Goal: Navigation & Orientation: Find specific page/section

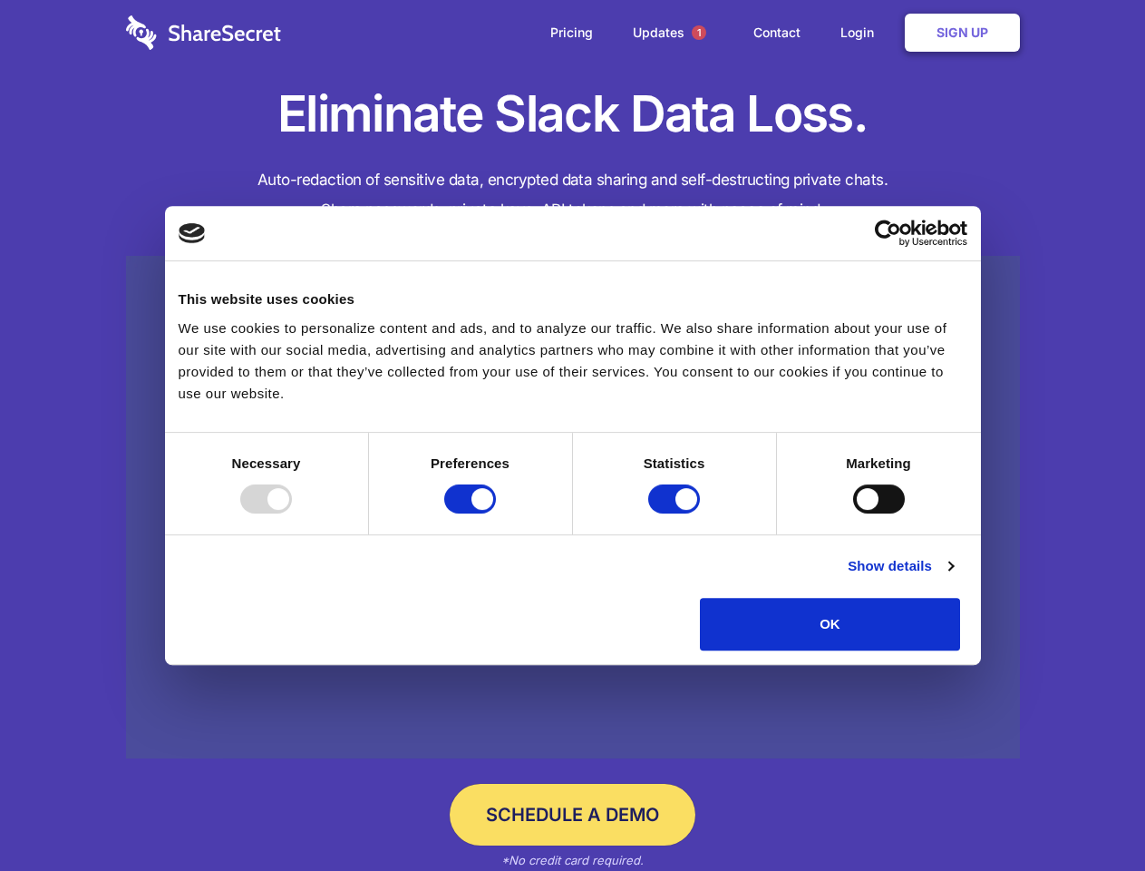
click at [292, 513] on div at bounding box center [266, 498] width 52 height 29
click at [496, 513] on input "Preferences" at bounding box center [470, 498] width 52 height 29
checkbox input "false"
click at [677, 513] on input "Statistics" at bounding box center [674, 498] width 52 height 29
checkbox input "false"
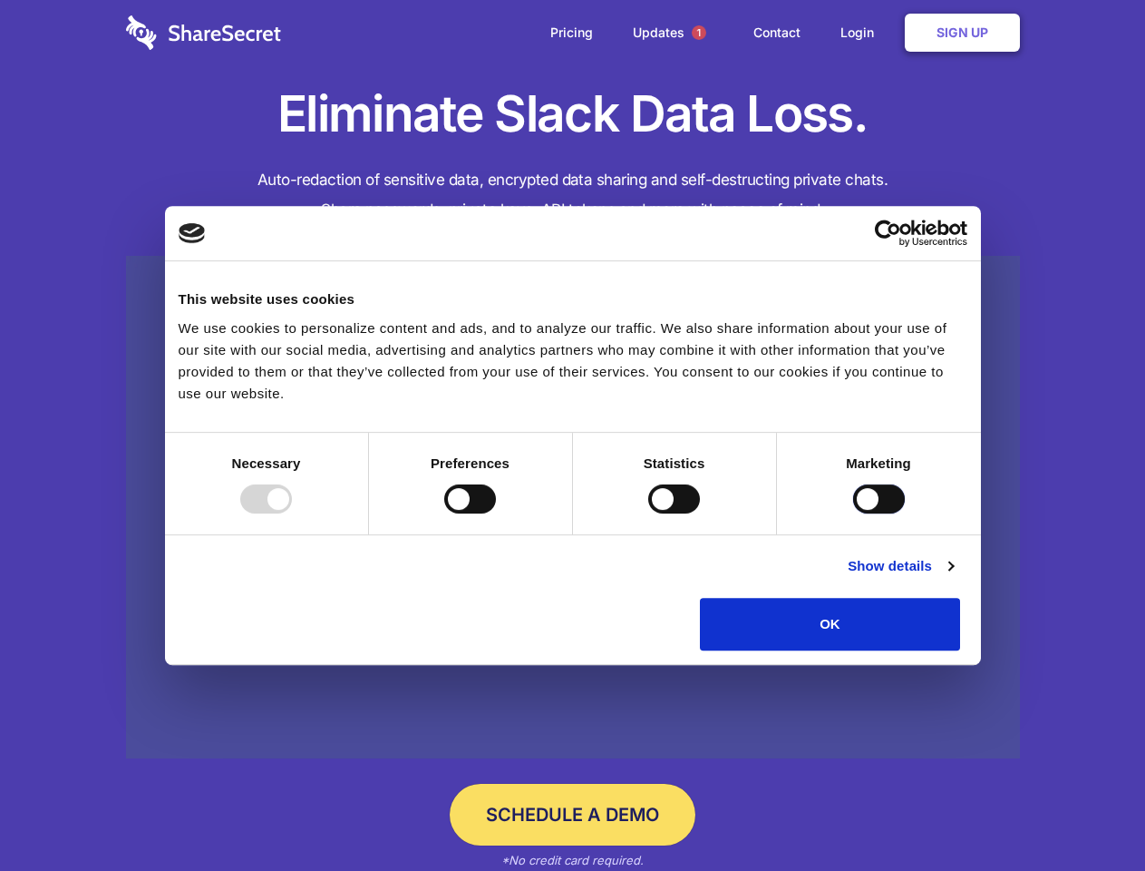
click at [853, 513] on input "Marketing" at bounding box center [879, 498] width 52 height 29
checkbox input "true"
click at [953, 577] on link "Show details" at bounding box center [900, 566] width 105 height 22
click at [0, 0] on li "Necessary 7 Necessary cookies help make a website usable by enabling basic func…" at bounding box center [0, 0] width 0 height 0
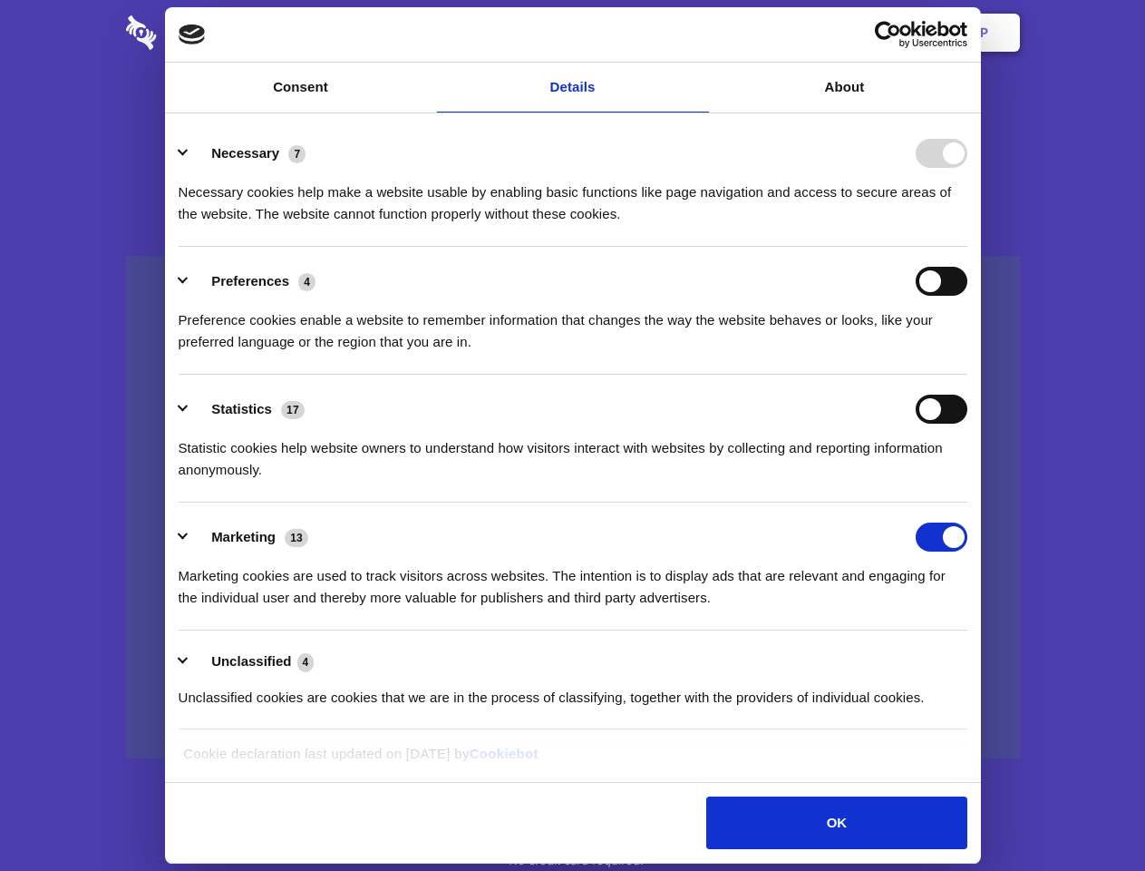
click at [698, 33] on span "1" at bounding box center [699, 32] width 15 height 15
